Goal: Entertainment & Leisure: Consume media (video, audio)

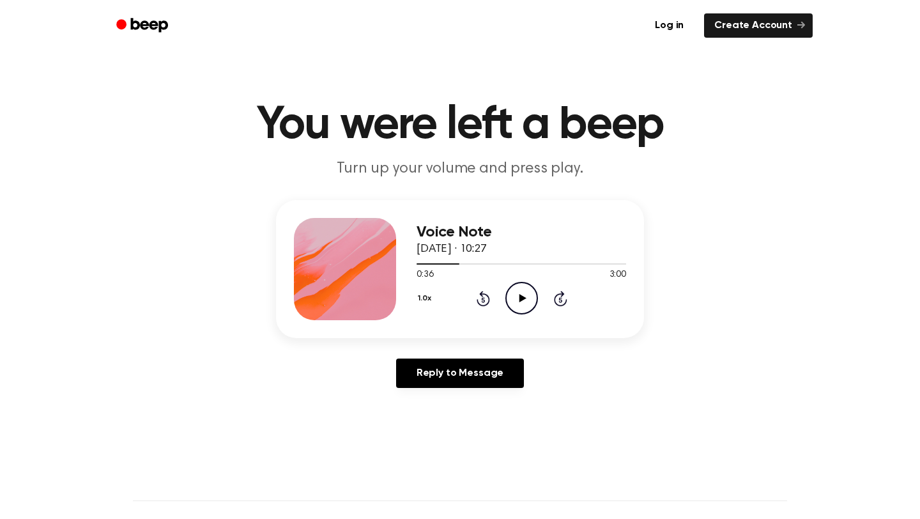
click at [517, 296] on icon "Play Audio" at bounding box center [521, 298] width 33 height 33
click at [519, 303] on icon "Pause Audio" at bounding box center [521, 298] width 33 height 33
click at [515, 302] on icon "Play Audio" at bounding box center [521, 298] width 33 height 33
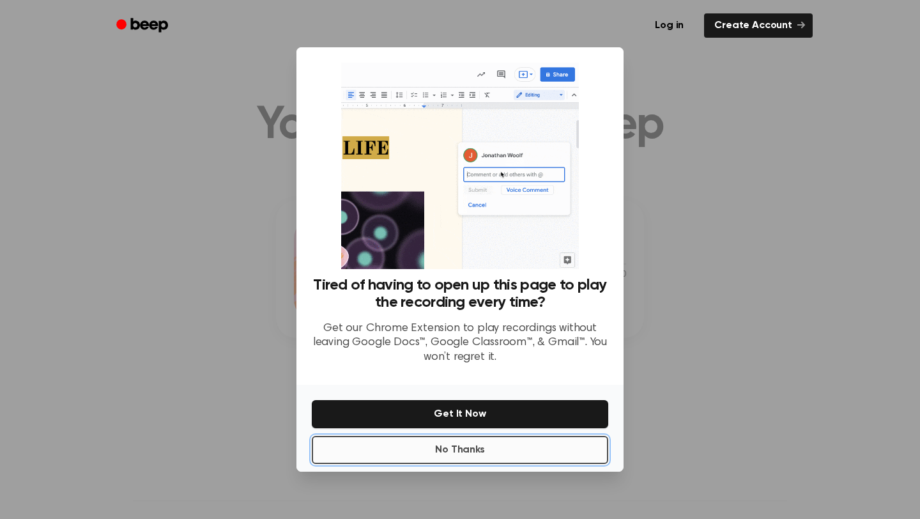
click at [472, 458] on button "No Thanks" at bounding box center [460, 450] width 296 height 28
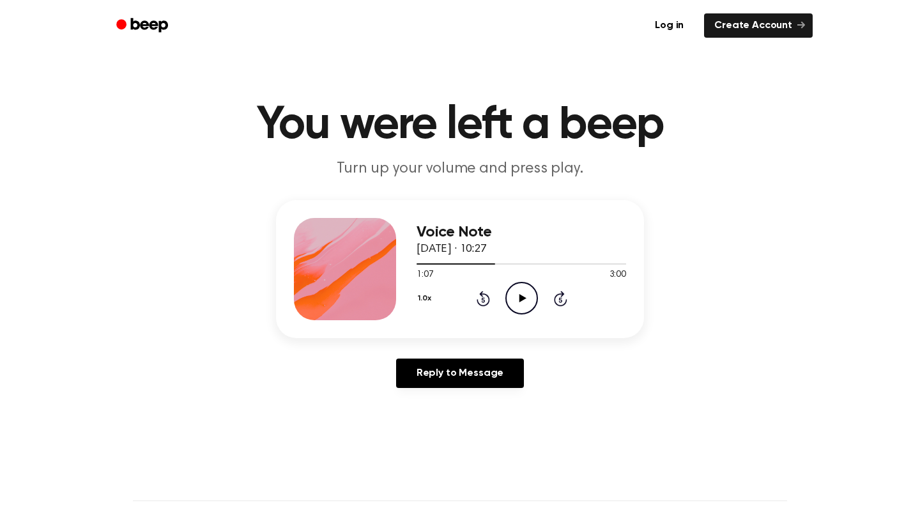
click at [523, 295] on icon "Play Audio" at bounding box center [521, 298] width 33 height 33
click at [489, 266] on div at bounding box center [521, 263] width 210 height 10
click at [519, 300] on icon at bounding box center [522, 298] width 6 height 8
click at [518, 299] on icon "Play Audio" at bounding box center [521, 298] width 33 height 33
click at [523, 298] on icon at bounding box center [522, 298] width 6 height 8
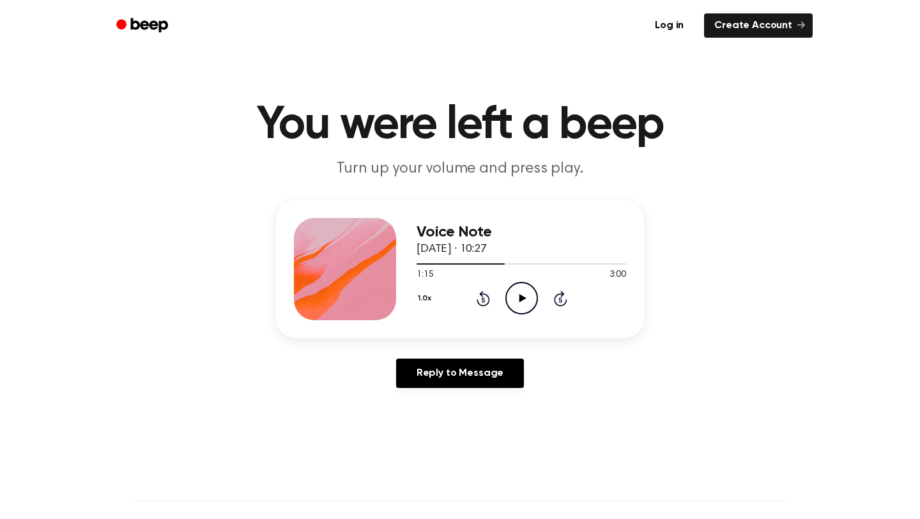
click at [518, 294] on icon "Play Audio" at bounding box center [521, 298] width 33 height 33
click at [521, 298] on icon "Pause Audio" at bounding box center [521, 298] width 33 height 33
click at [529, 302] on icon "Play Audio" at bounding box center [521, 298] width 33 height 33
click at [519, 301] on icon at bounding box center [522, 298] width 6 height 8
click at [517, 291] on icon "Play Audio" at bounding box center [521, 298] width 33 height 33
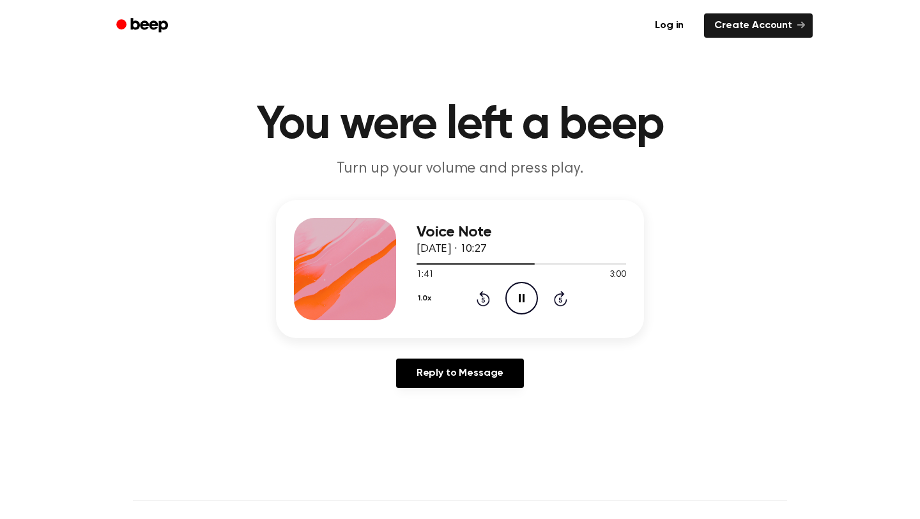
click at [521, 299] on icon "Pause Audio" at bounding box center [521, 298] width 33 height 33
click at [525, 263] on span at bounding box center [529, 264] width 10 height 10
click at [524, 302] on icon "Play Audio" at bounding box center [521, 298] width 33 height 33
click at [521, 300] on icon "Pause Audio" at bounding box center [521, 298] width 33 height 33
click at [524, 303] on icon "Play Audio" at bounding box center [521, 298] width 33 height 33
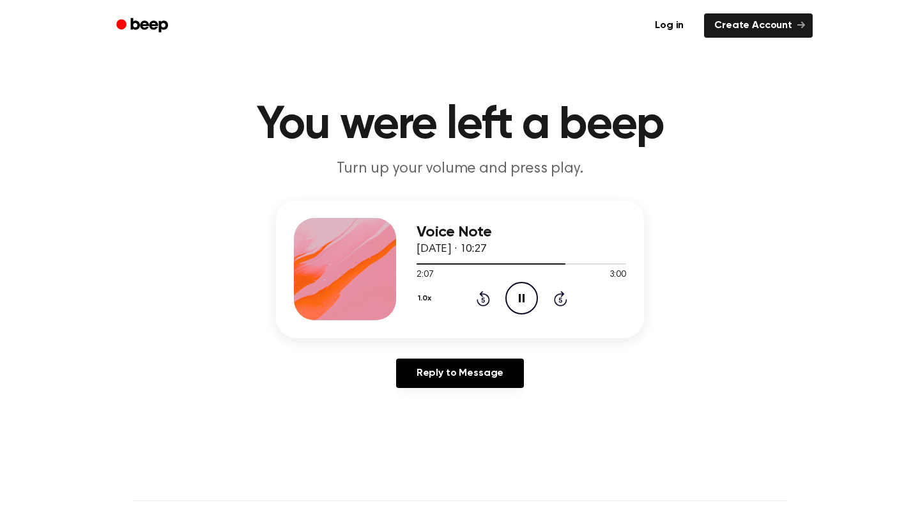
click at [523, 302] on icon "Pause Audio" at bounding box center [521, 298] width 33 height 33
click at [519, 299] on icon at bounding box center [522, 298] width 7 height 8
click at [519, 296] on icon at bounding box center [522, 298] width 7 height 8
click at [521, 299] on icon "Pause Audio" at bounding box center [521, 298] width 33 height 33
click at [474, 264] on div at bounding box center [453, 263] width 75 height 1
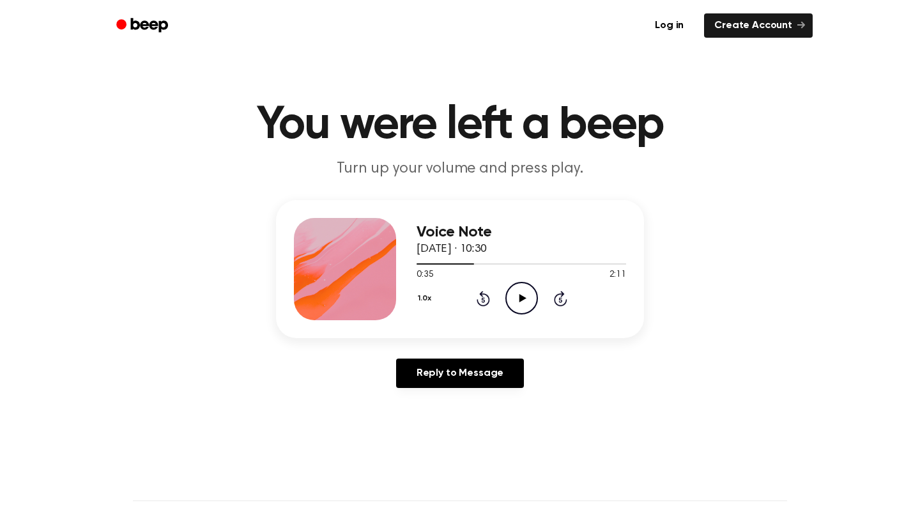
click at [517, 296] on icon "Play Audio" at bounding box center [521, 298] width 33 height 33
click at [445, 266] on div at bounding box center [521, 263] width 210 height 10
click at [416, 264] on div at bounding box center [434, 263] width 36 height 1
click at [527, 300] on icon "Pause Audio" at bounding box center [521, 298] width 33 height 33
click at [521, 298] on icon at bounding box center [522, 298] width 7 height 8
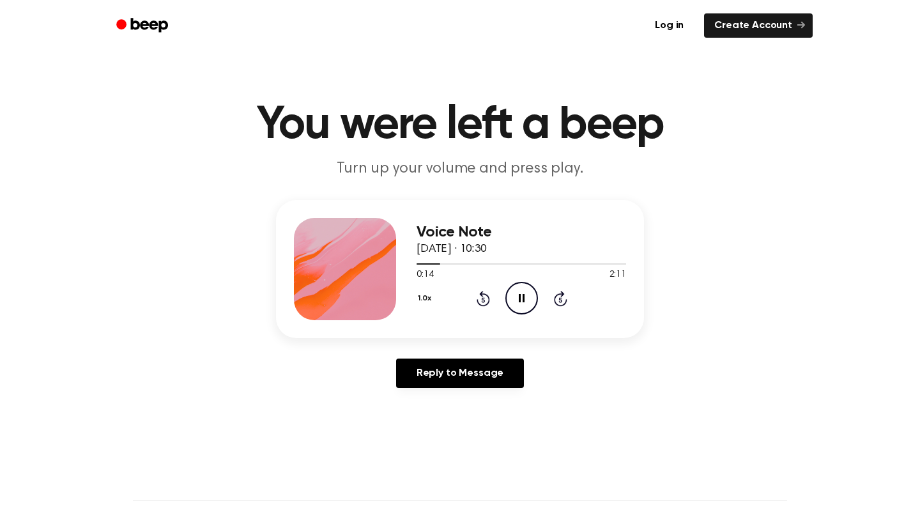
click at [521, 298] on icon "Pause Audio" at bounding box center [521, 298] width 33 height 33
click at [522, 293] on icon "Play Audio" at bounding box center [521, 298] width 33 height 33
click at [561, 296] on icon at bounding box center [560, 298] width 13 height 15
click at [484, 300] on icon at bounding box center [482, 299] width 3 height 5
click at [519, 296] on icon at bounding box center [522, 298] width 6 height 8
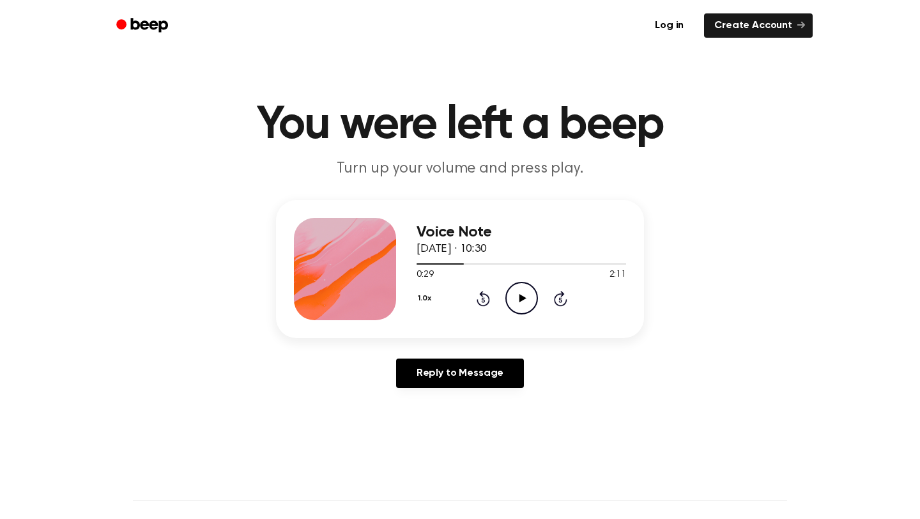
click at [516, 297] on icon "Play Audio" at bounding box center [521, 298] width 33 height 33
click at [521, 297] on icon "Pause Audio" at bounding box center [521, 298] width 33 height 33
click at [484, 299] on icon "Rewind 5 seconds" at bounding box center [483, 298] width 14 height 17
click at [523, 299] on icon at bounding box center [522, 298] width 7 height 8
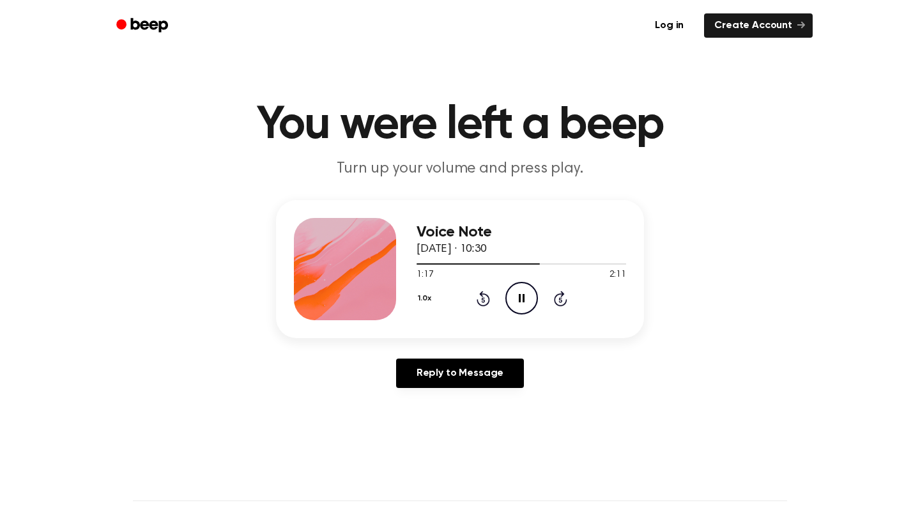
click at [523, 299] on icon at bounding box center [522, 298] width 6 height 8
click at [523, 295] on icon "Play Audio" at bounding box center [521, 298] width 33 height 33
click at [523, 295] on icon at bounding box center [522, 298] width 6 height 8
click at [521, 299] on icon at bounding box center [522, 298] width 7 height 8
click at [485, 298] on icon "Rewind 5 seconds" at bounding box center [483, 298] width 14 height 17
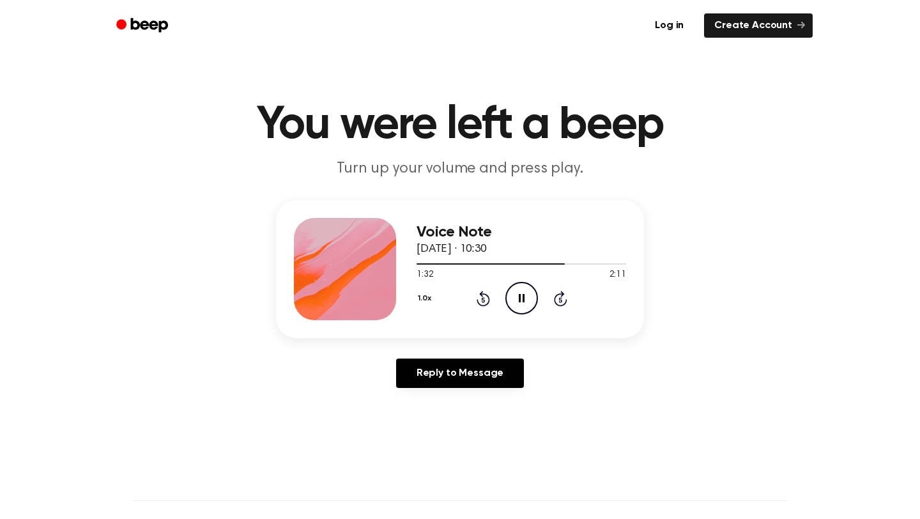
click at [527, 298] on icon "Pause Audio" at bounding box center [521, 298] width 33 height 33
click at [484, 302] on icon "Rewind 5 seconds" at bounding box center [483, 298] width 14 height 17
click at [519, 299] on icon "Play Audio" at bounding box center [521, 298] width 33 height 33
click at [519, 299] on icon at bounding box center [522, 298] width 6 height 8
click at [509, 297] on icon "Play Audio" at bounding box center [521, 298] width 33 height 33
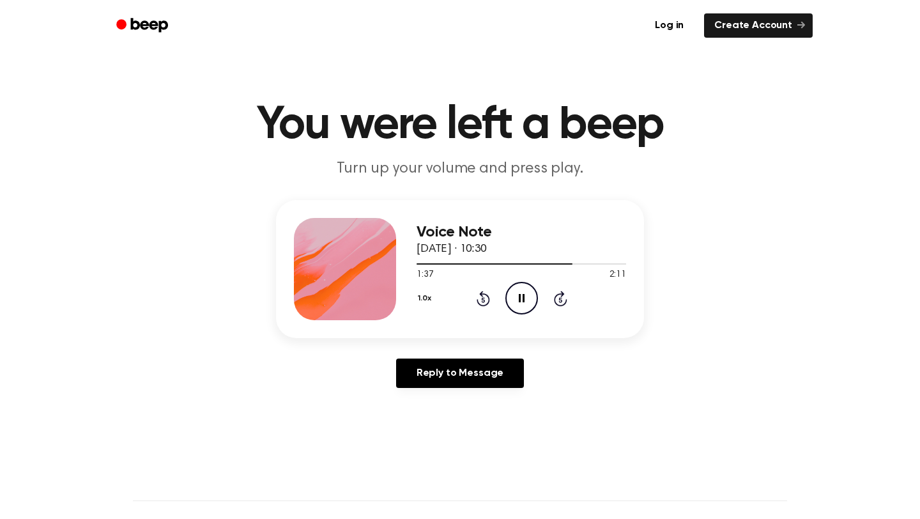
click at [483, 297] on icon "Rewind 5 seconds" at bounding box center [483, 298] width 14 height 17
click at [523, 302] on icon at bounding box center [522, 298] width 6 height 8
click at [518, 293] on icon "Play Audio" at bounding box center [521, 298] width 33 height 33
